Goal: Information Seeking & Learning: Learn about a topic

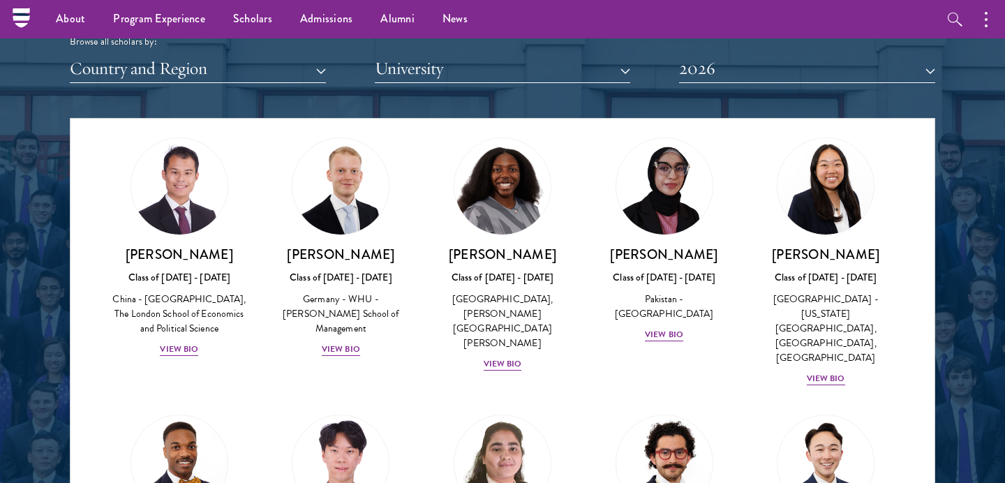
scroll to position [2727, 0]
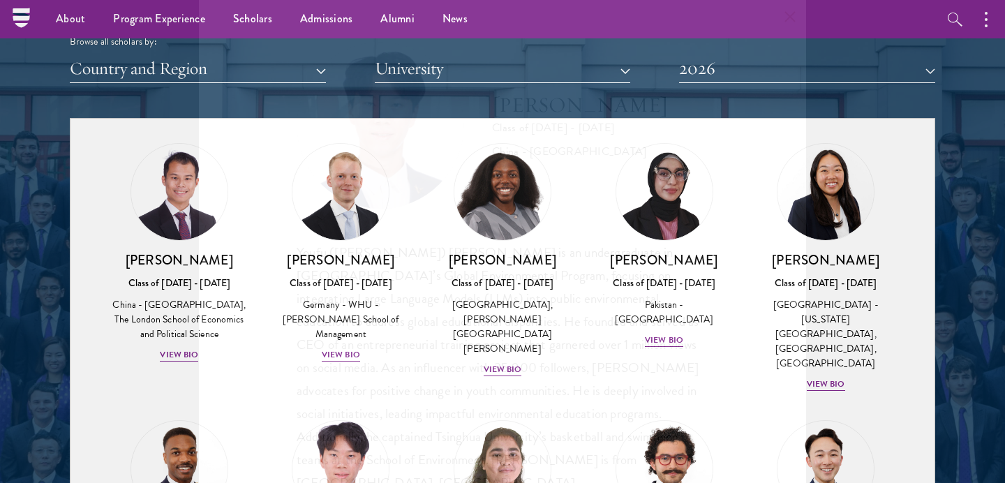
scroll to position [249, 0]
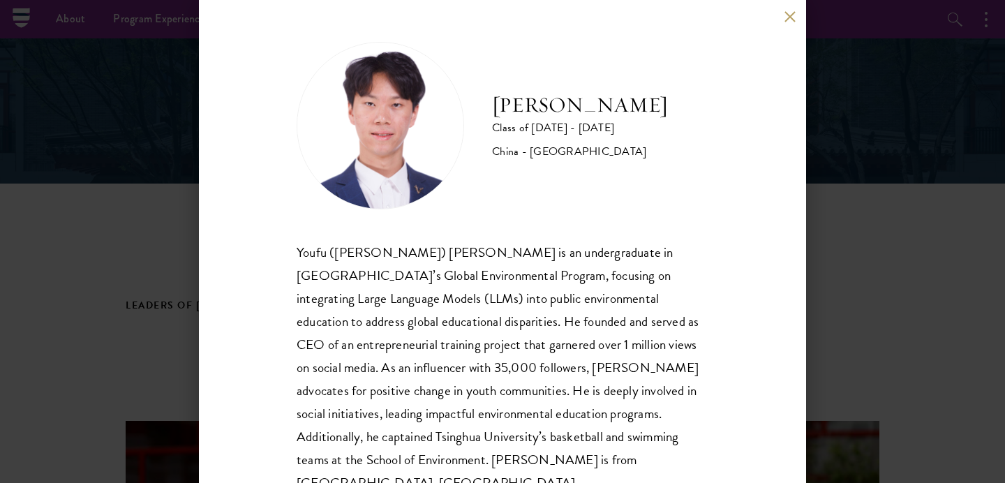
click at [911, 264] on div "[PERSON_NAME] Class of [DATE] - [DATE] [GEOGRAPHIC_DATA] - [GEOGRAPHIC_DATA] [P…" at bounding box center [502, 241] width 1005 height 483
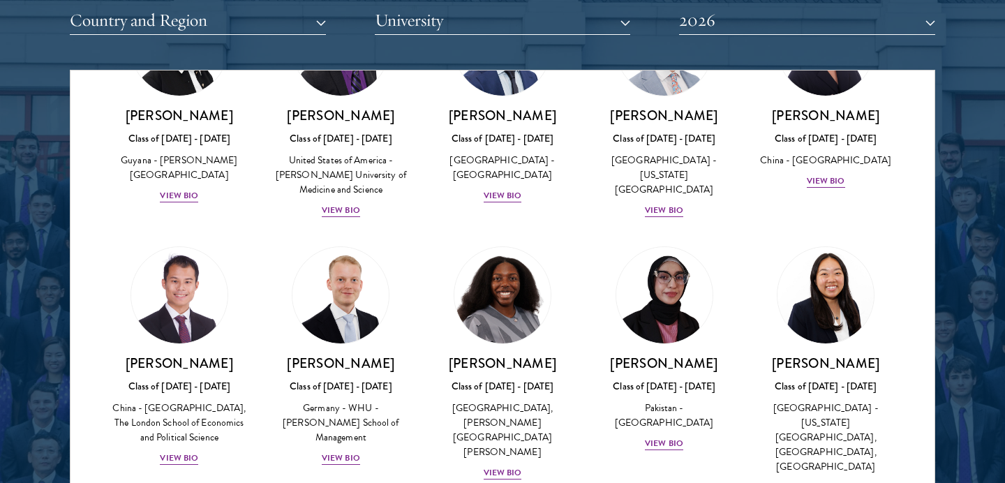
scroll to position [2547, 0]
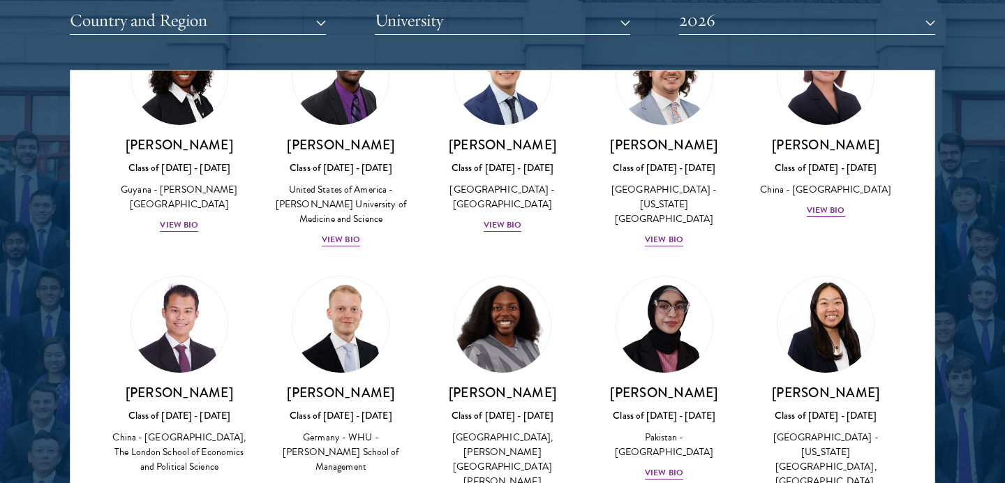
click at [989, 233] on div at bounding box center [502, 134] width 1005 height 850
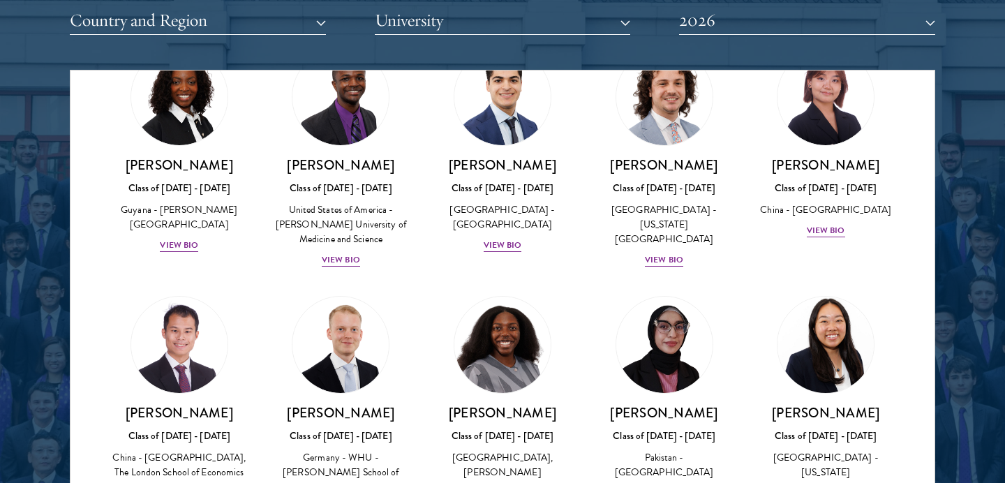
scroll to position [2517, 0]
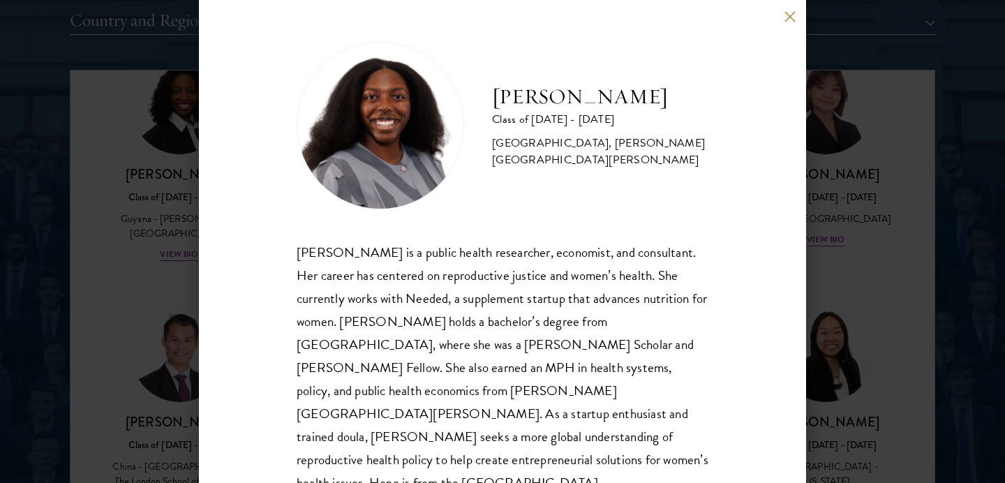
click at [790, 17] on button at bounding box center [790, 16] width 12 height 12
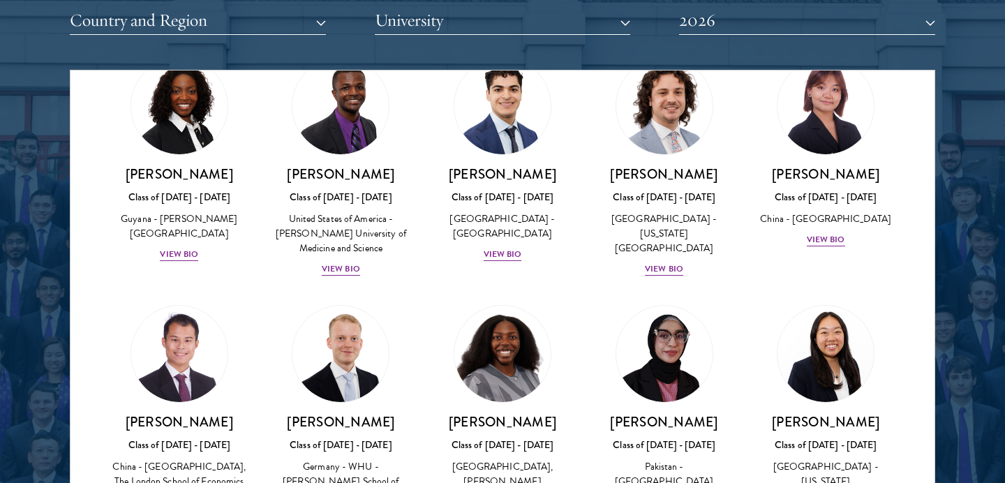
click at [976, 181] on div at bounding box center [502, 134] width 1005 height 850
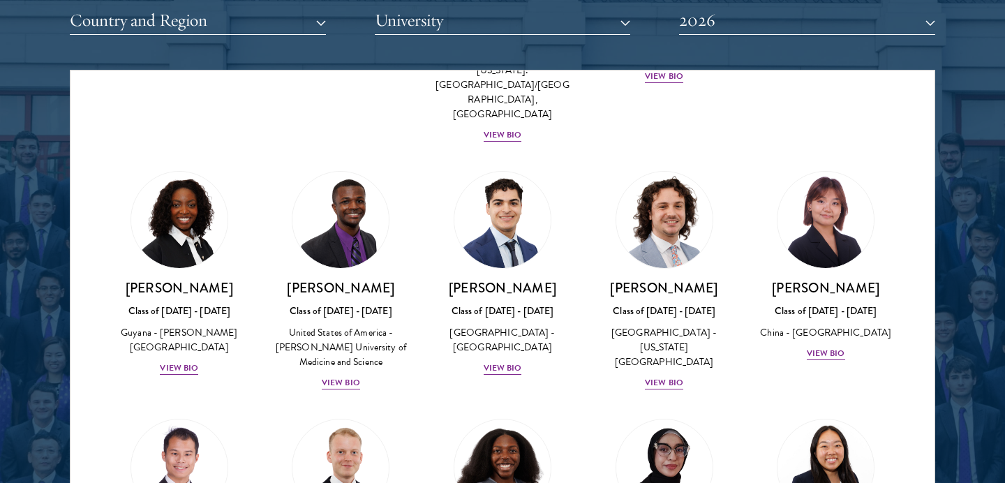
scroll to position [2404, 0]
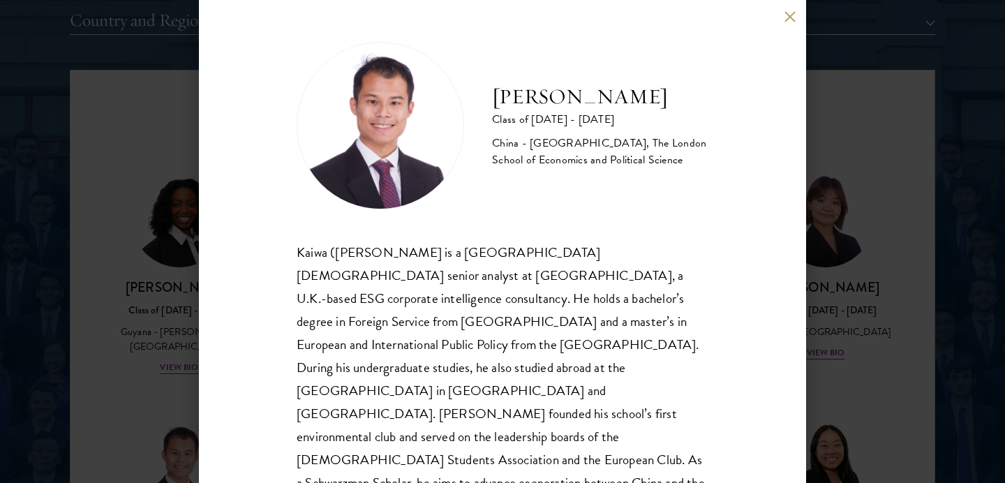
scroll to position [30, 0]
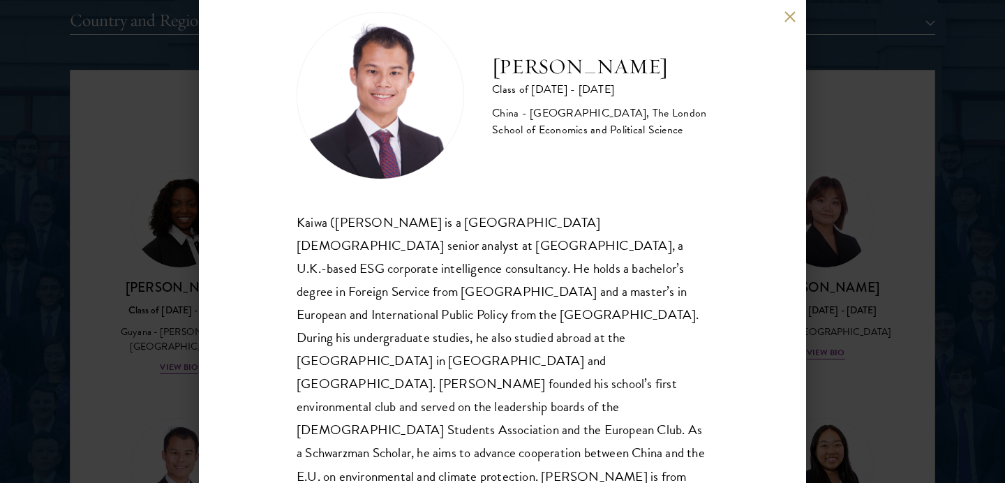
click at [929, 305] on div "[PERSON_NAME] Class of [DATE] - [DATE] [GEOGRAPHIC_DATA] - [GEOGRAPHIC_DATA], T…" at bounding box center [502, 241] width 1005 height 483
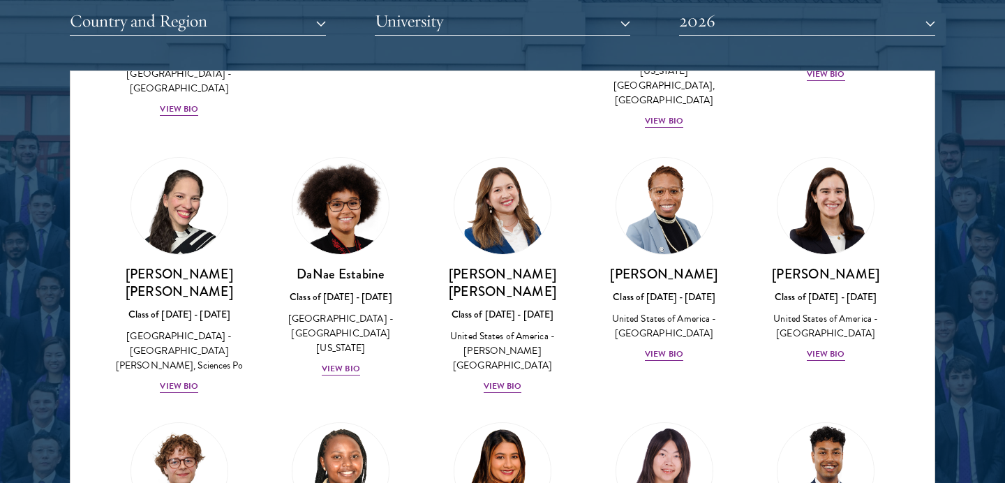
scroll to position [1845, 0]
click at [749, 186] on div "[PERSON_NAME] Class of [DATE] - [DATE] [GEOGRAPHIC_DATA] - [GEOGRAPHIC_DATA] Vi…" at bounding box center [826, 260] width 162 height 233
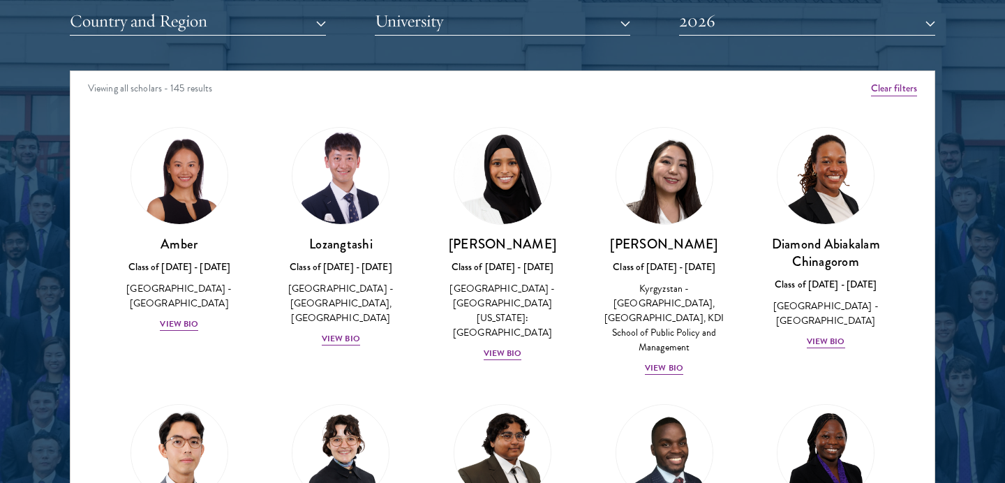
scroll to position [0, 0]
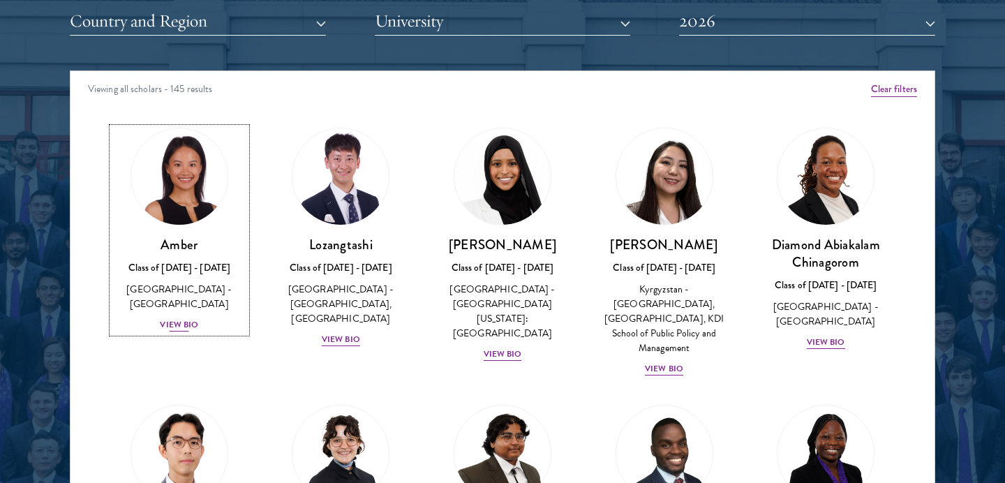
click at [165, 318] on div "View Bio" at bounding box center [179, 324] width 38 height 13
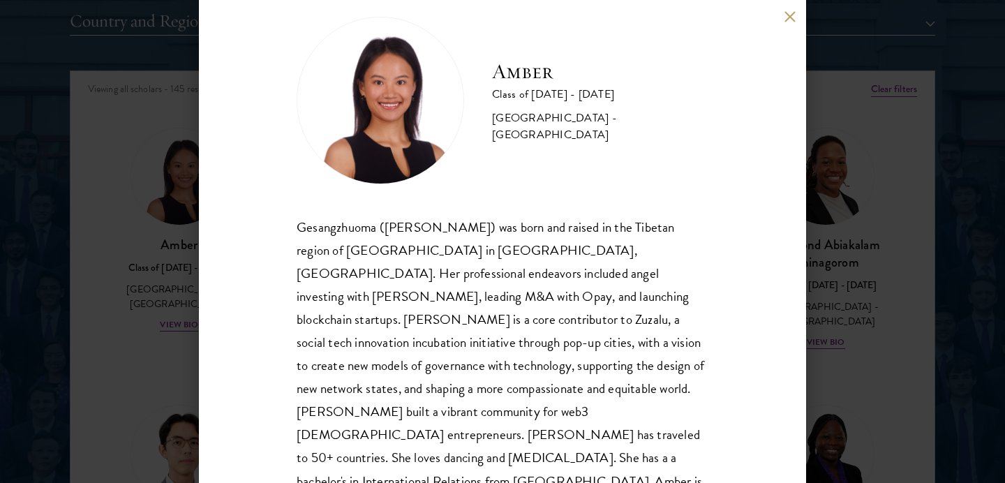
scroll to position [30, 0]
